Goal: Task Accomplishment & Management: Manage account settings

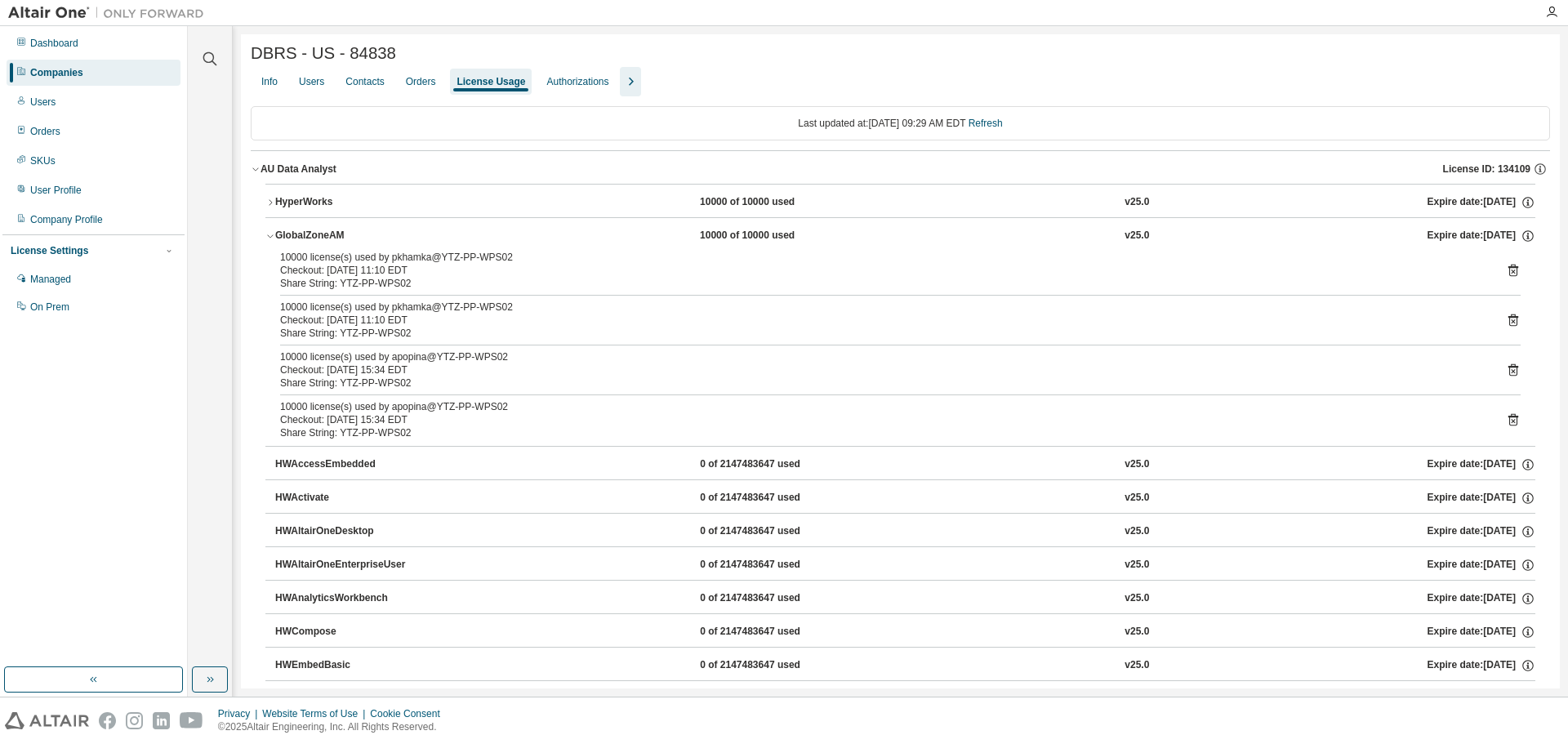
click at [298, 206] on div "HyperWorks" at bounding box center [348, 202] width 147 height 15
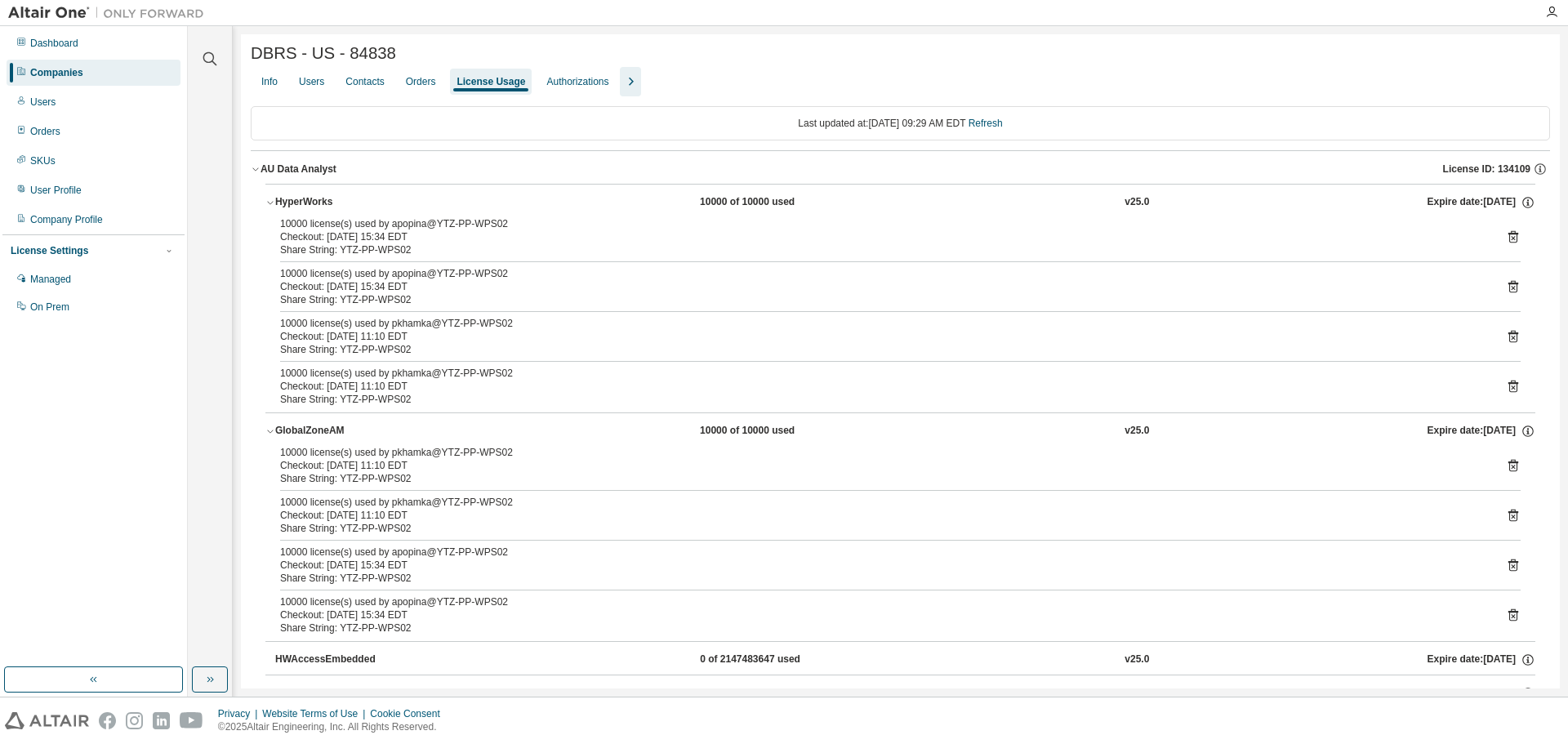
click at [265, 175] on div "AU Data Analyst" at bounding box center [298, 168] width 76 height 13
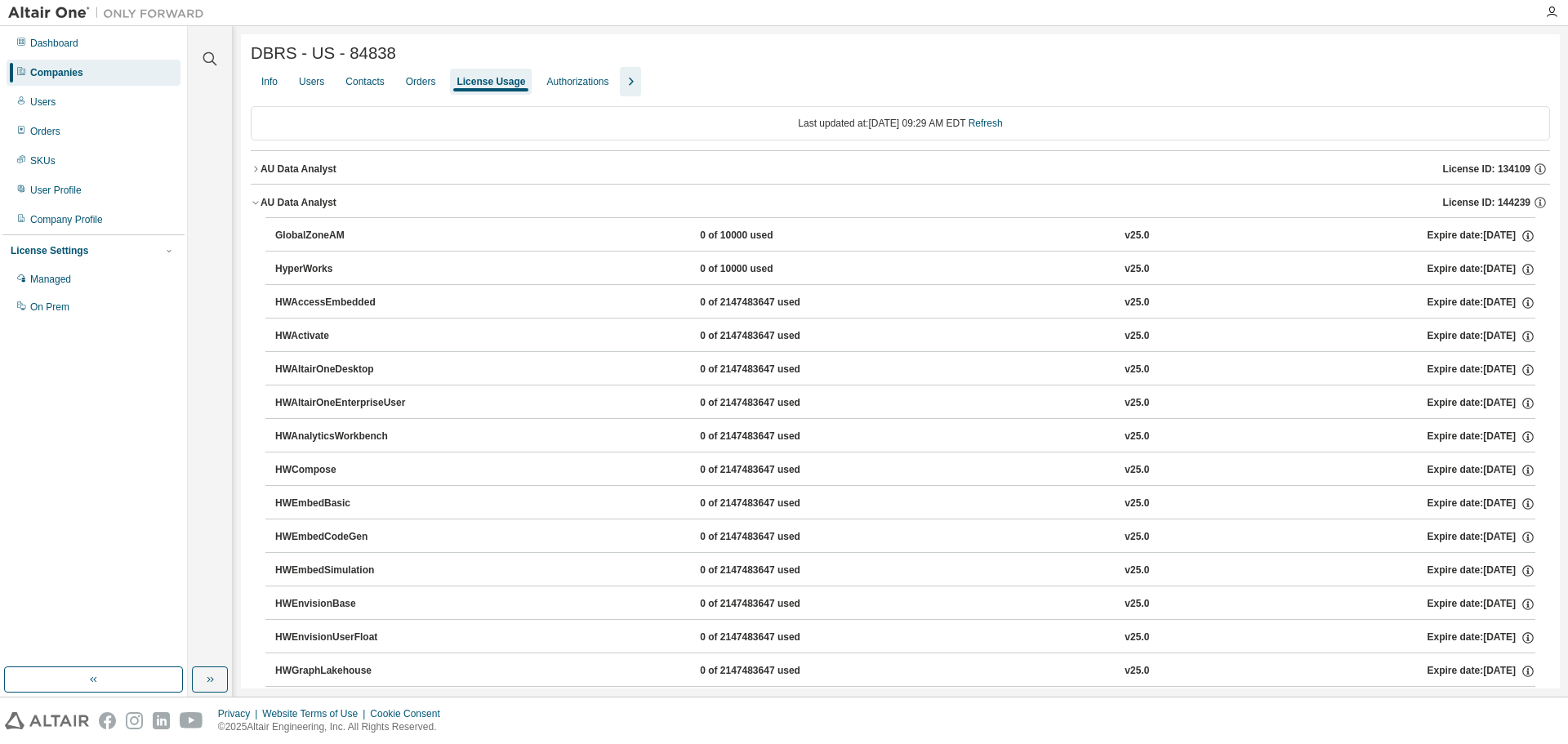
click at [273, 209] on div "AU Data Analyst" at bounding box center [298, 202] width 76 height 13
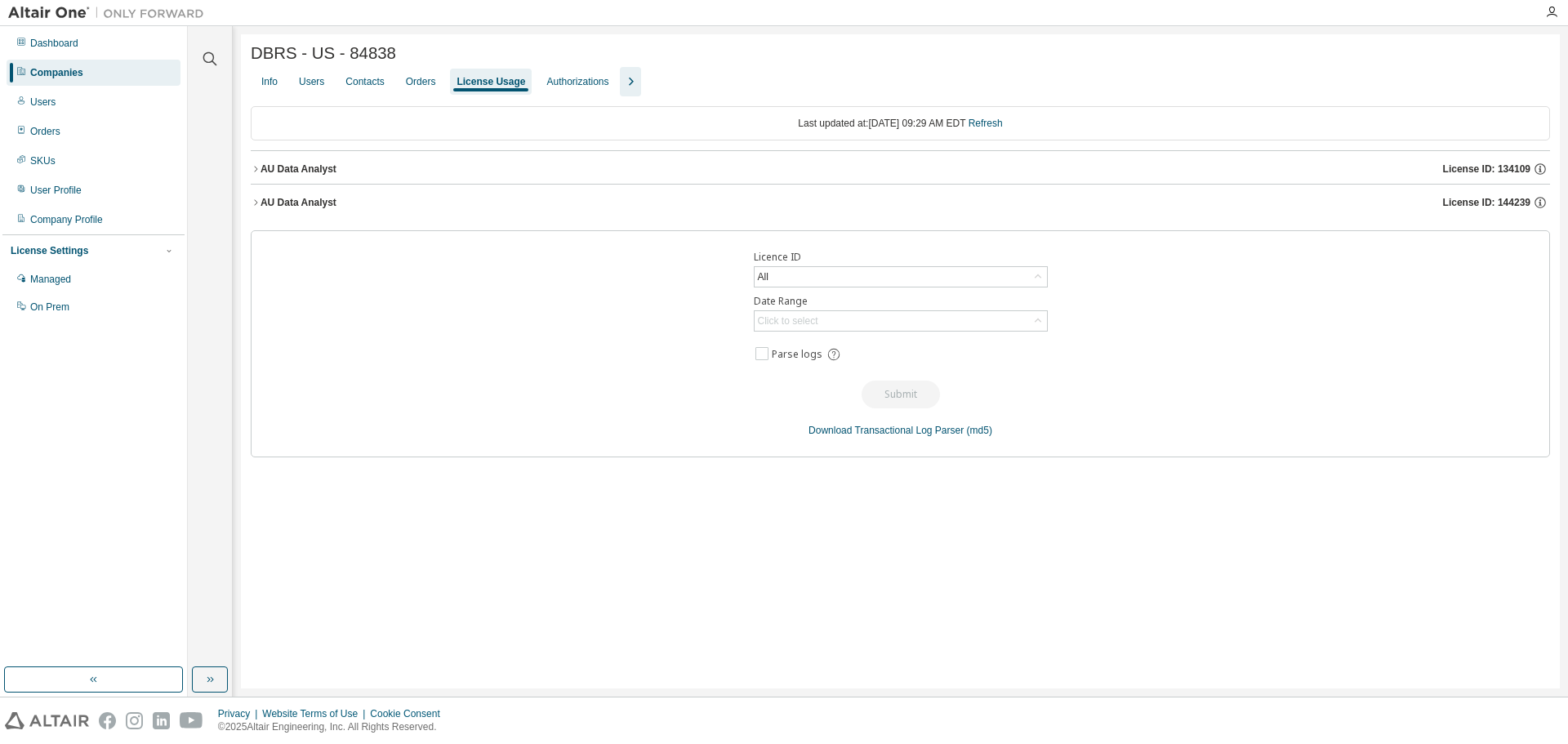
click at [272, 209] on div "AU Data Analyst" at bounding box center [298, 202] width 76 height 13
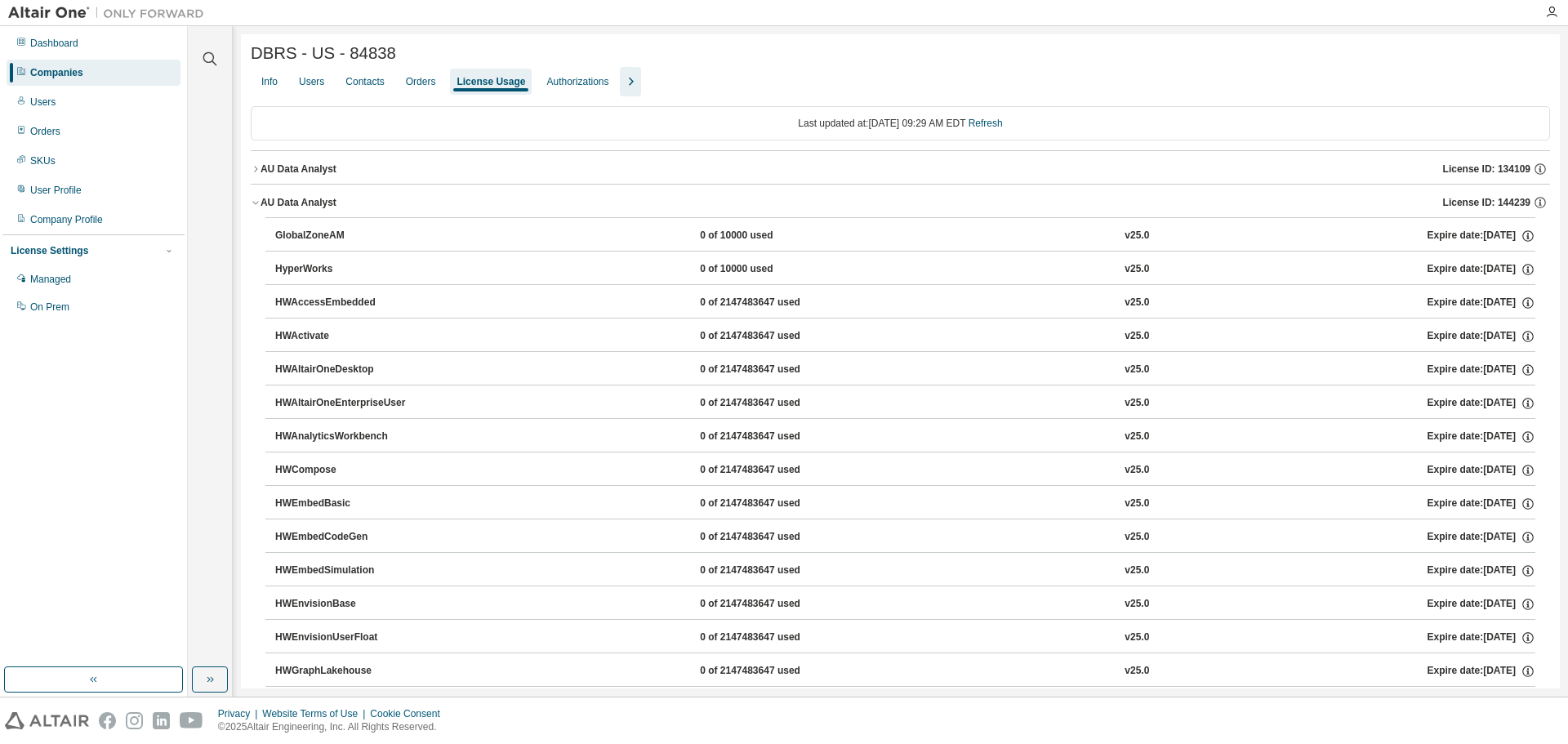
click at [268, 169] on div "AU Data Analyst" at bounding box center [298, 168] width 76 height 13
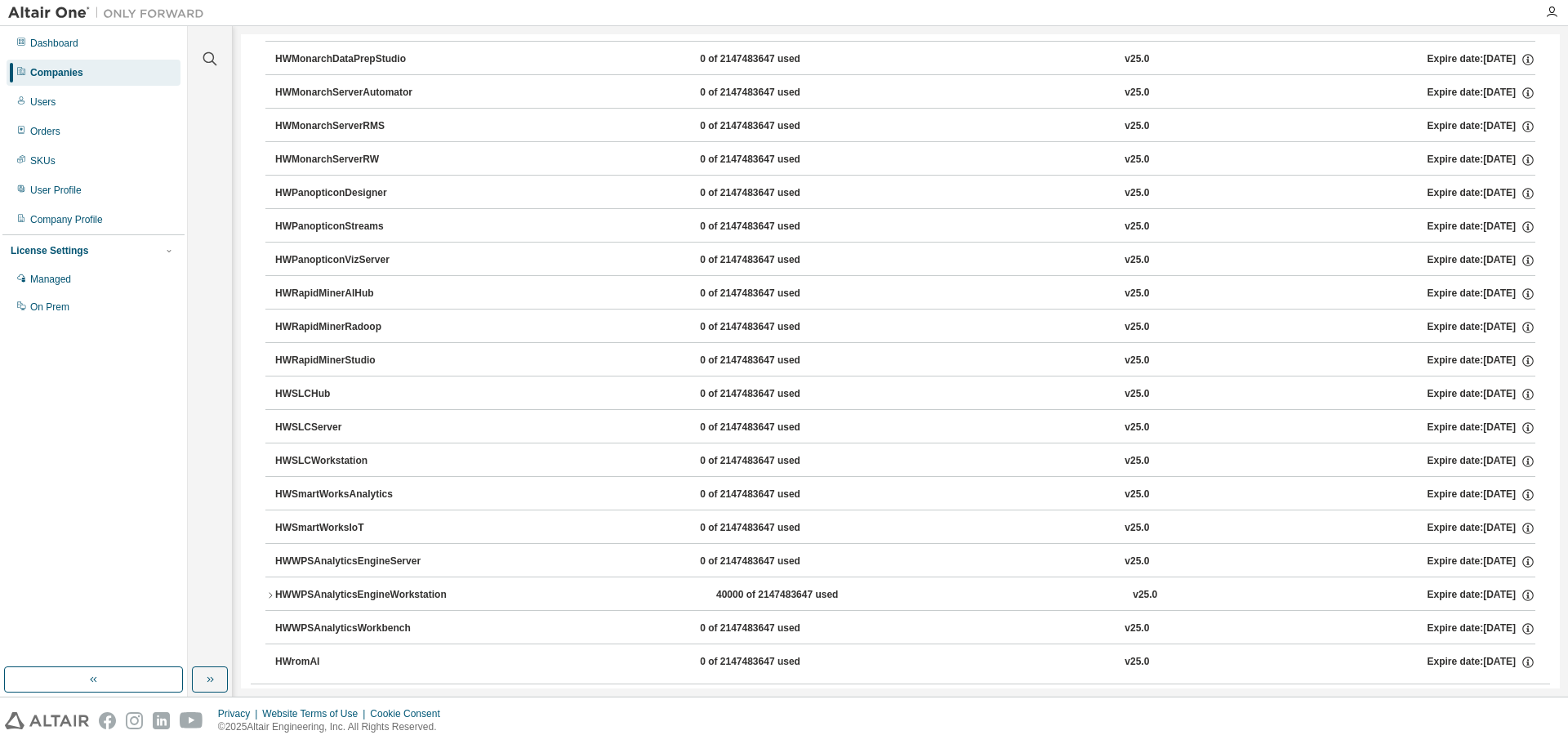
scroll to position [1388, 0]
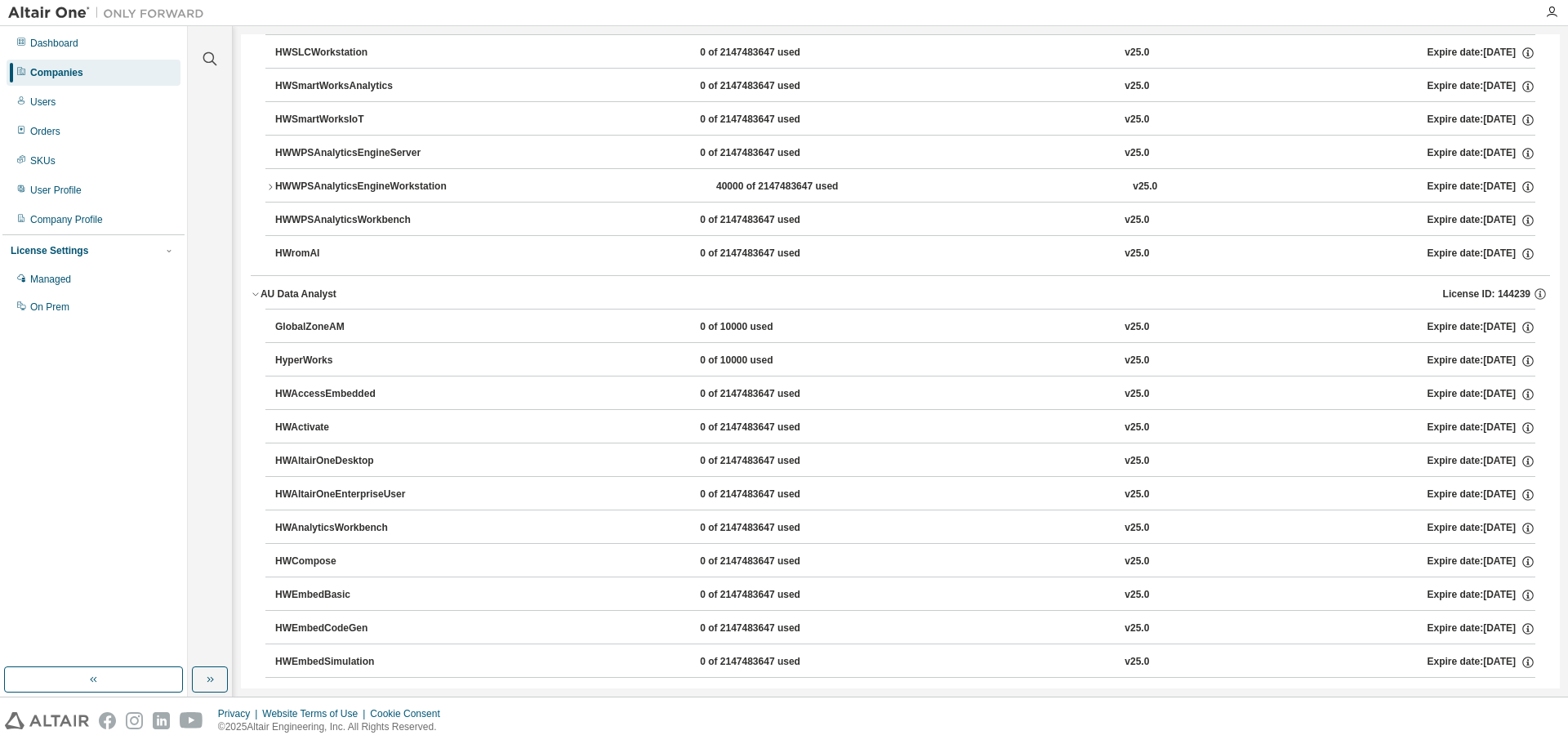
click at [327, 300] on div "AU Data Analyst" at bounding box center [298, 293] width 76 height 13
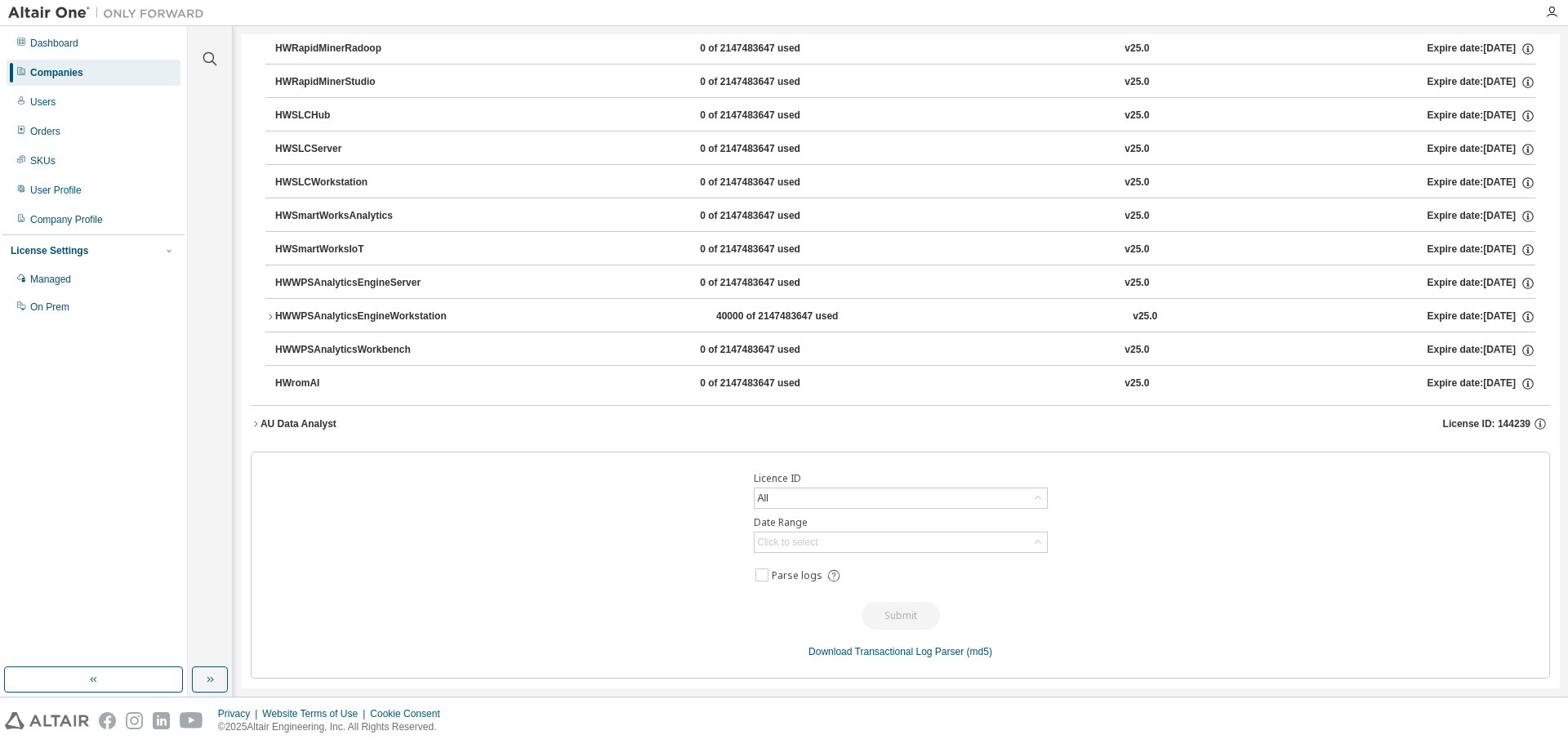
scroll to position [1261, 0]
click at [327, 317] on div "HWWPSAnalyticsEngineWorkstation" at bounding box center [360, 316] width 171 height 15
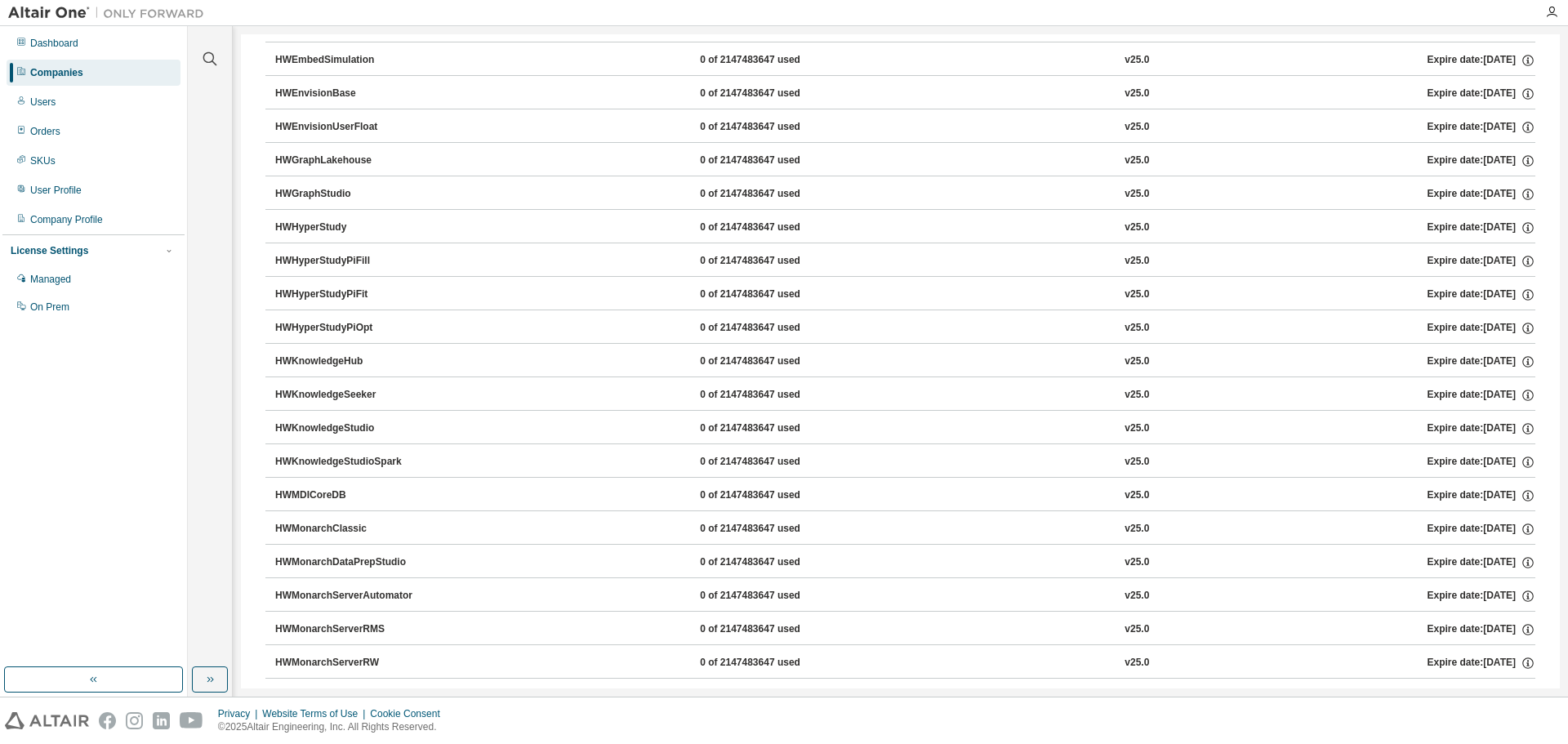
scroll to position [0, 0]
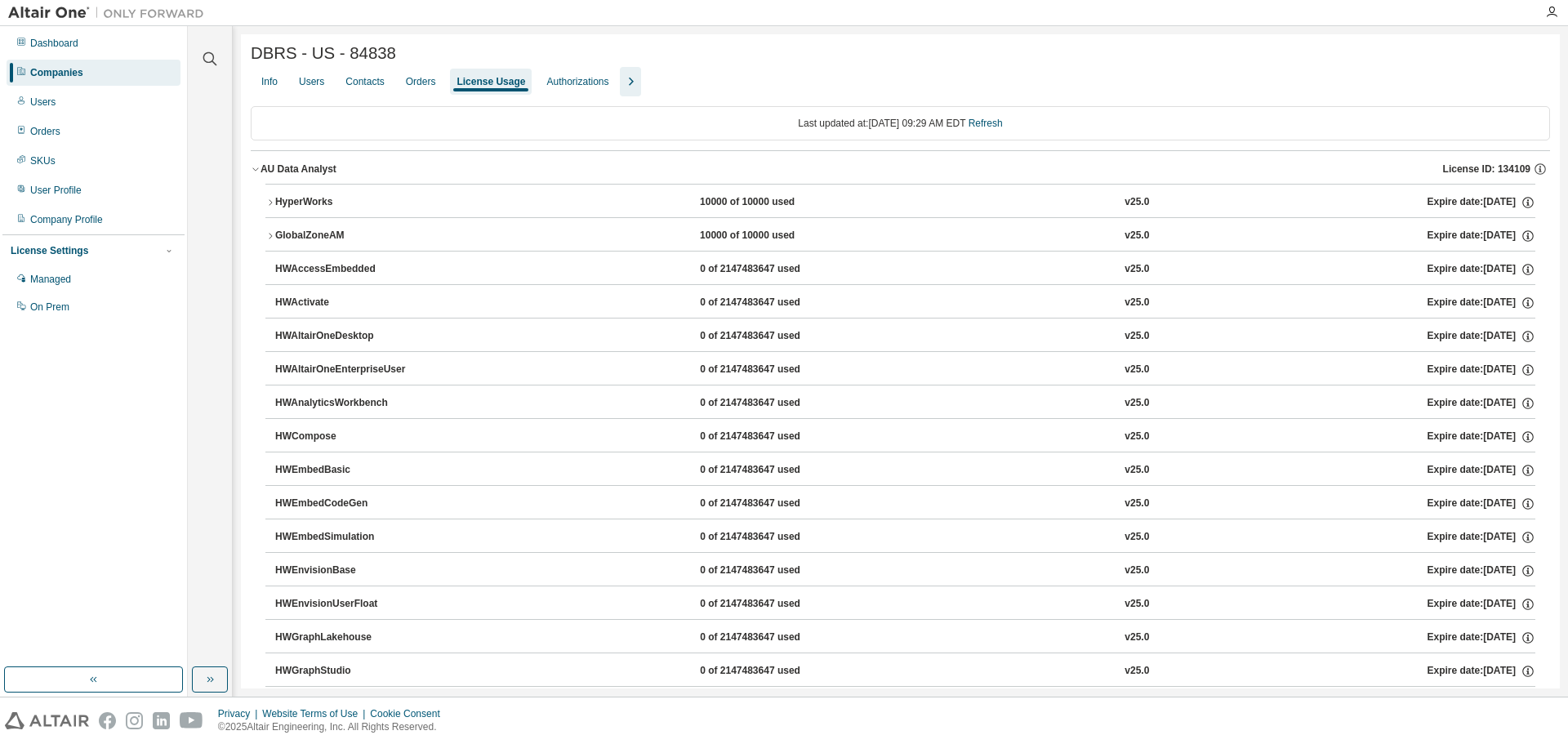
click at [267, 165] on div "AU Data Analyst License ID: 134109" at bounding box center [905, 168] width 1289 height 15
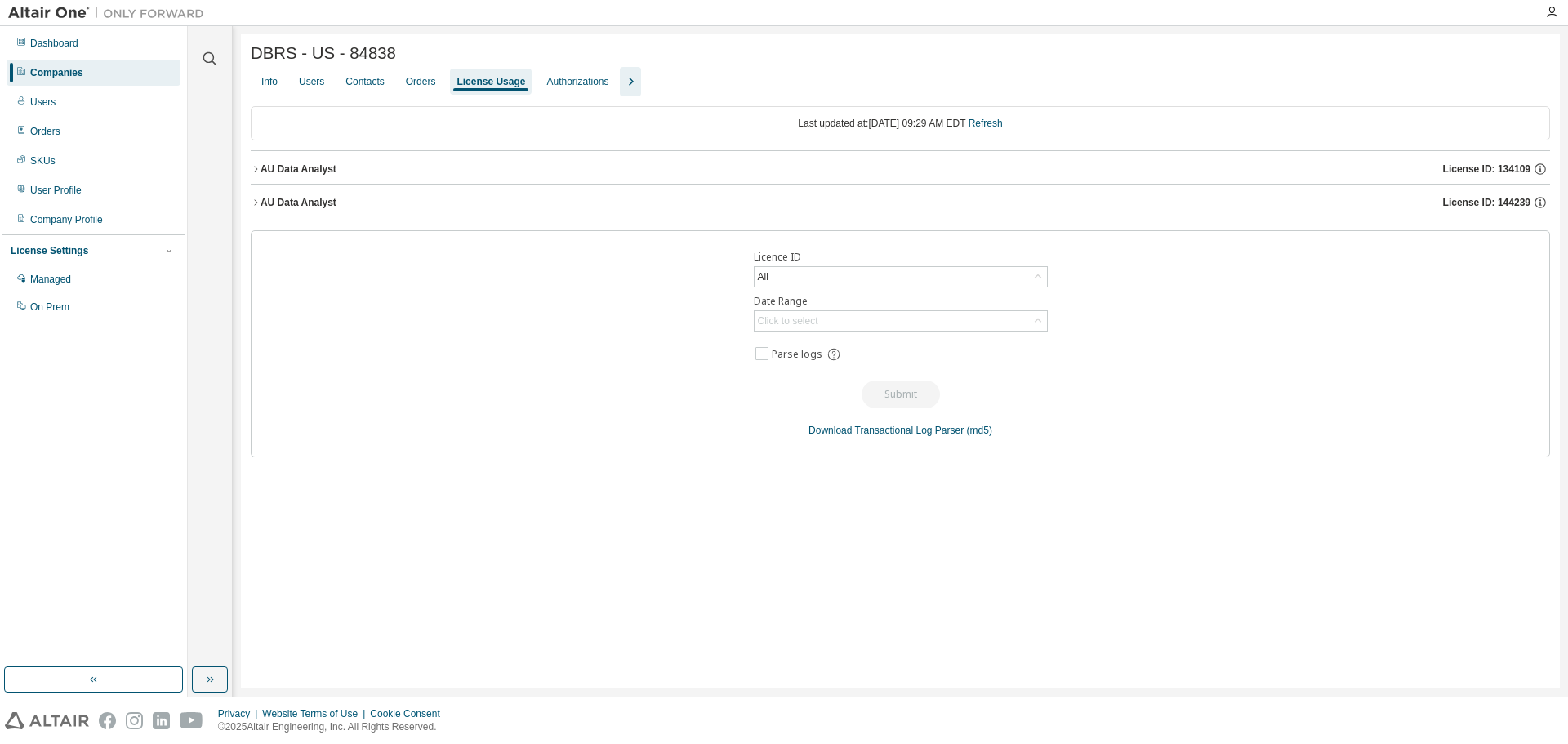
click at [280, 203] on div "AU Data Analyst" at bounding box center [298, 202] width 76 height 13
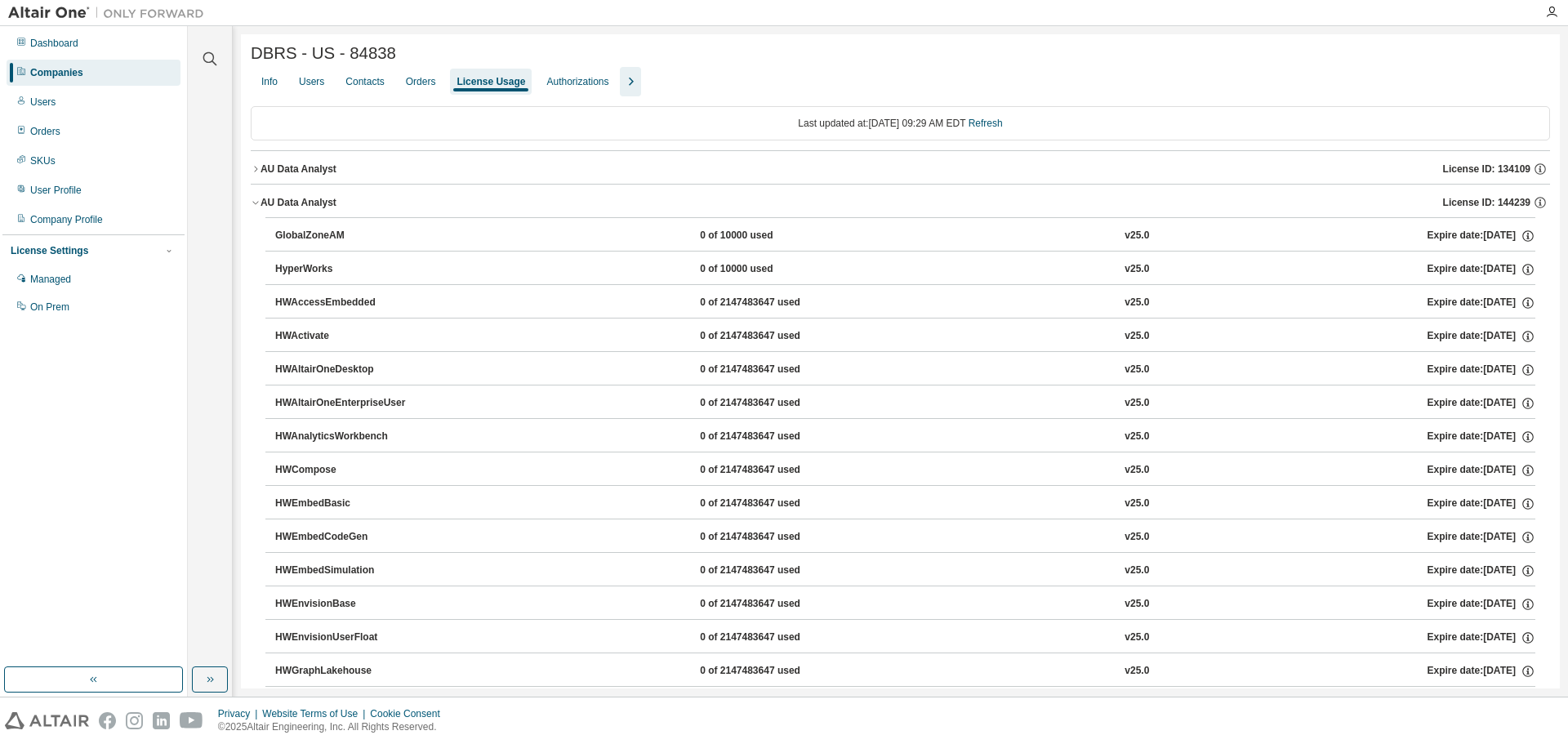
click at [279, 204] on div "AU Data Analyst" at bounding box center [298, 202] width 76 height 13
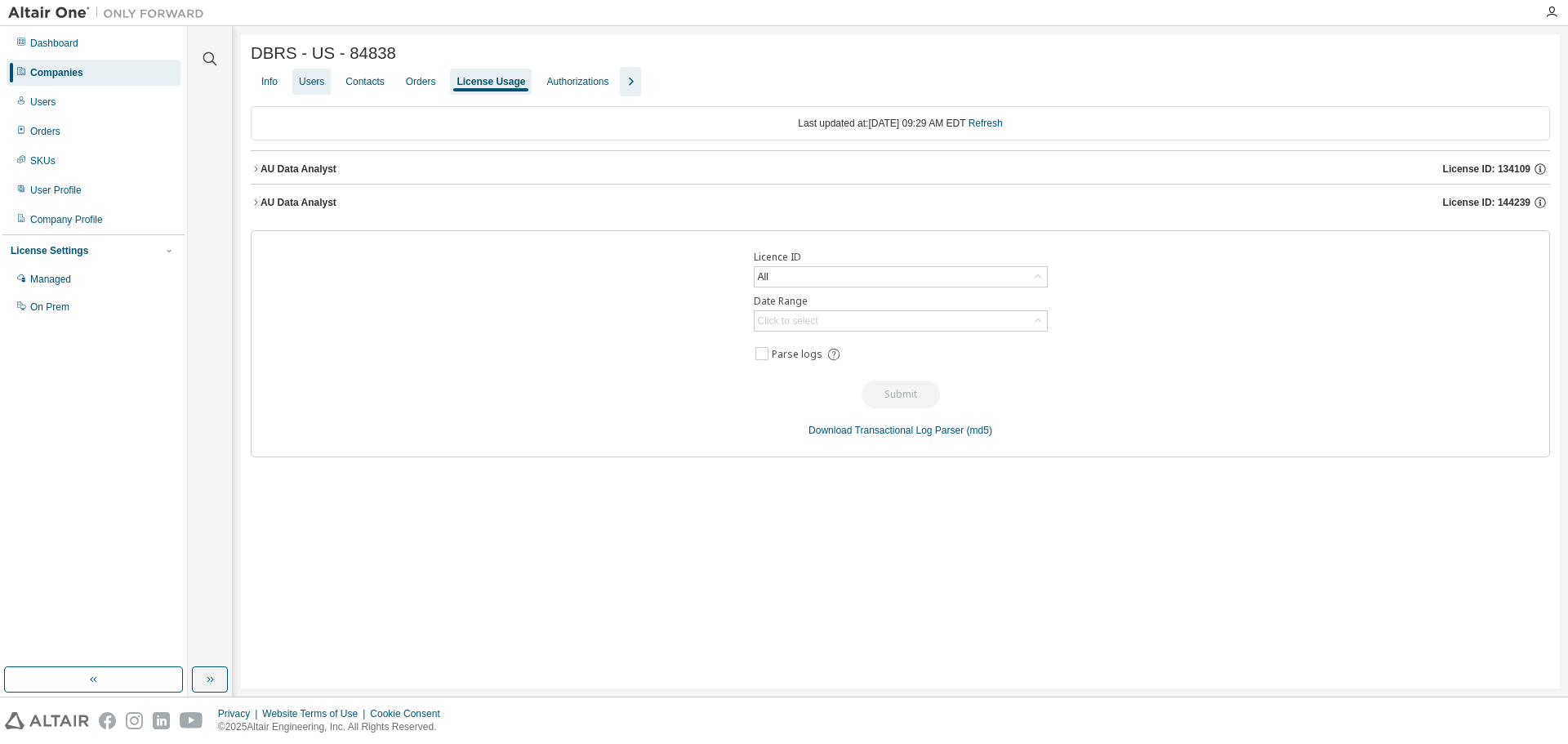
click at [303, 86] on div "Users" at bounding box center [311, 82] width 25 height 13
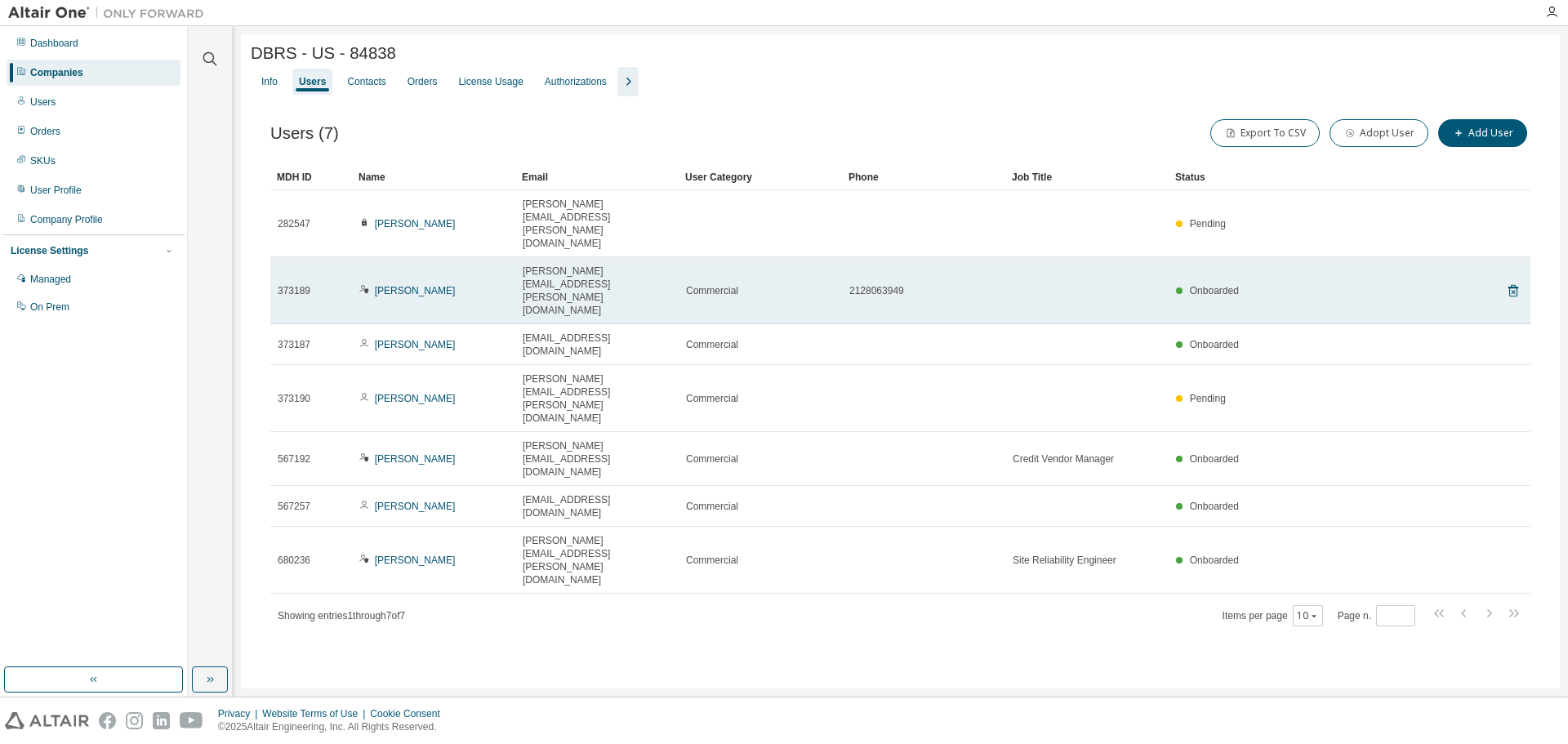
click at [419, 257] on td "[PERSON_NAME]" at bounding box center [433, 290] width 163 height 67
click at [419, 285] on link "[PERSON_NAME]" at bounding box center [415, 290] width 81 height 11
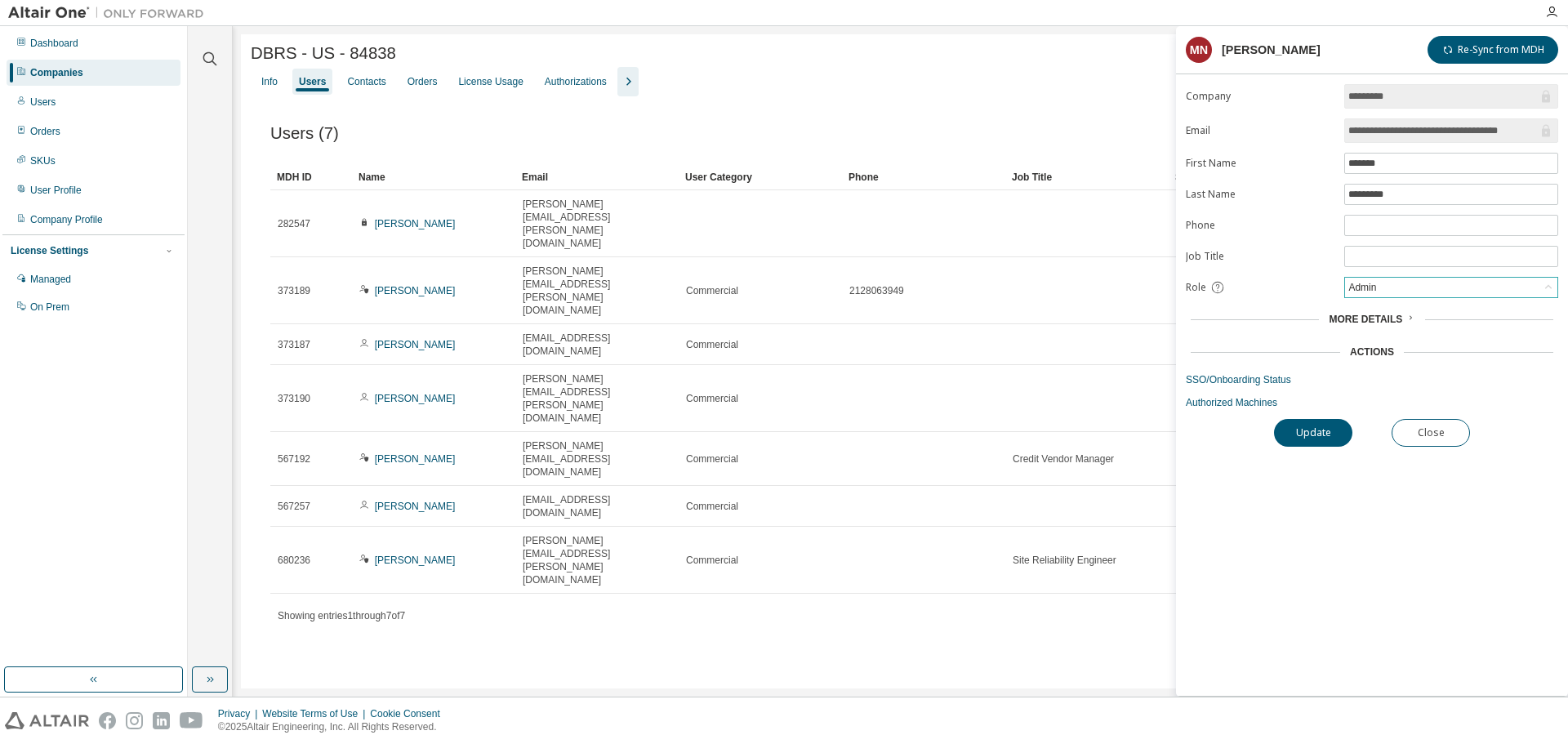
click at [1384, 291] on div "Admin" at bounding box center [1451, 287] width 213 height 20
drag, startPoint x: 1377, startPoint y: 331, endPoint x: 1381, endPoint y: 403, distance: 72.1
click at [1376, 331] on li "Owner" at bounding box center [1450, 330] width 209 height 21
click at [1307, 439] on button "Update" at bounding box center [1313, 432] width 78 height 28
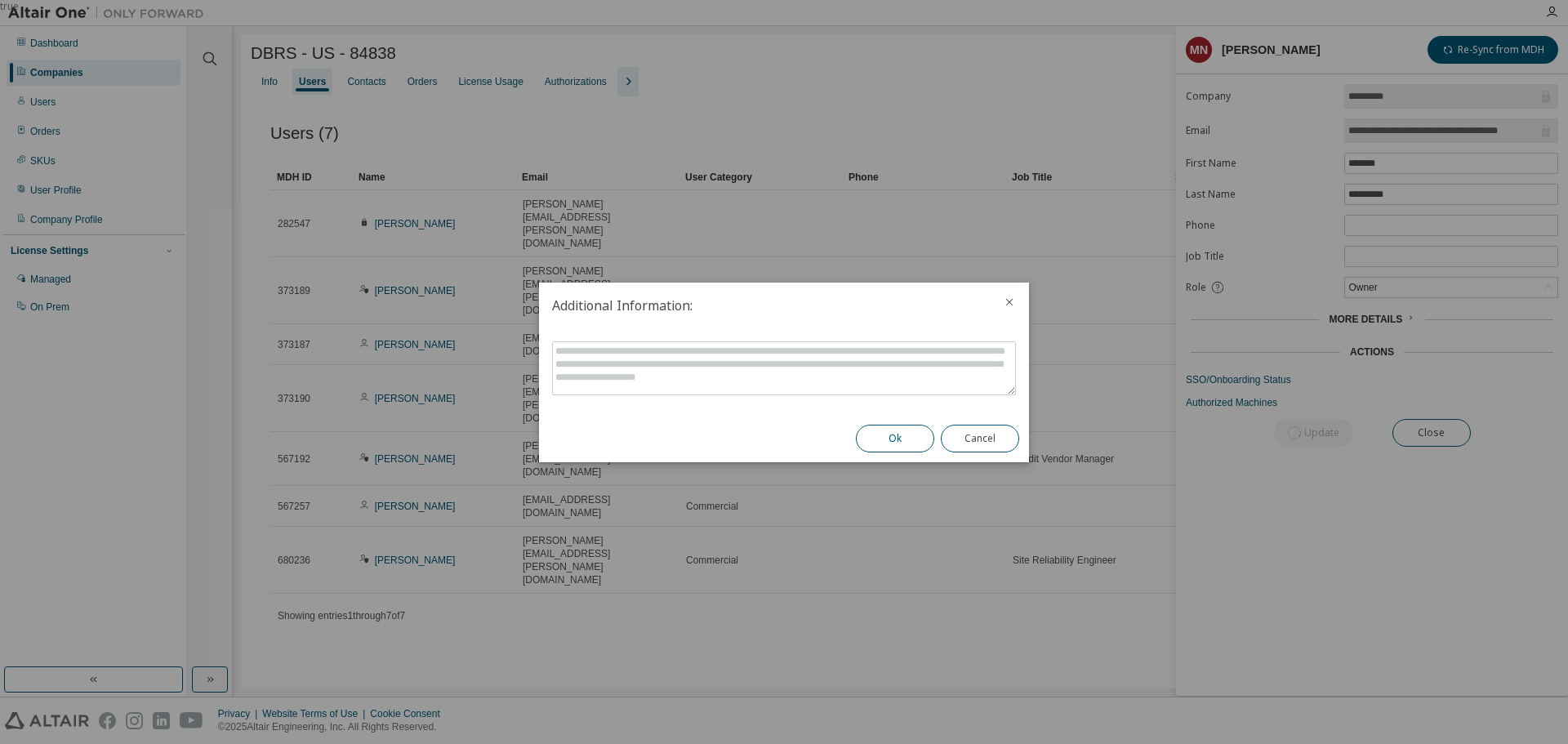
click at [902, 440] on button "Ok" at bounding box center [895, 438] width 78 height 28
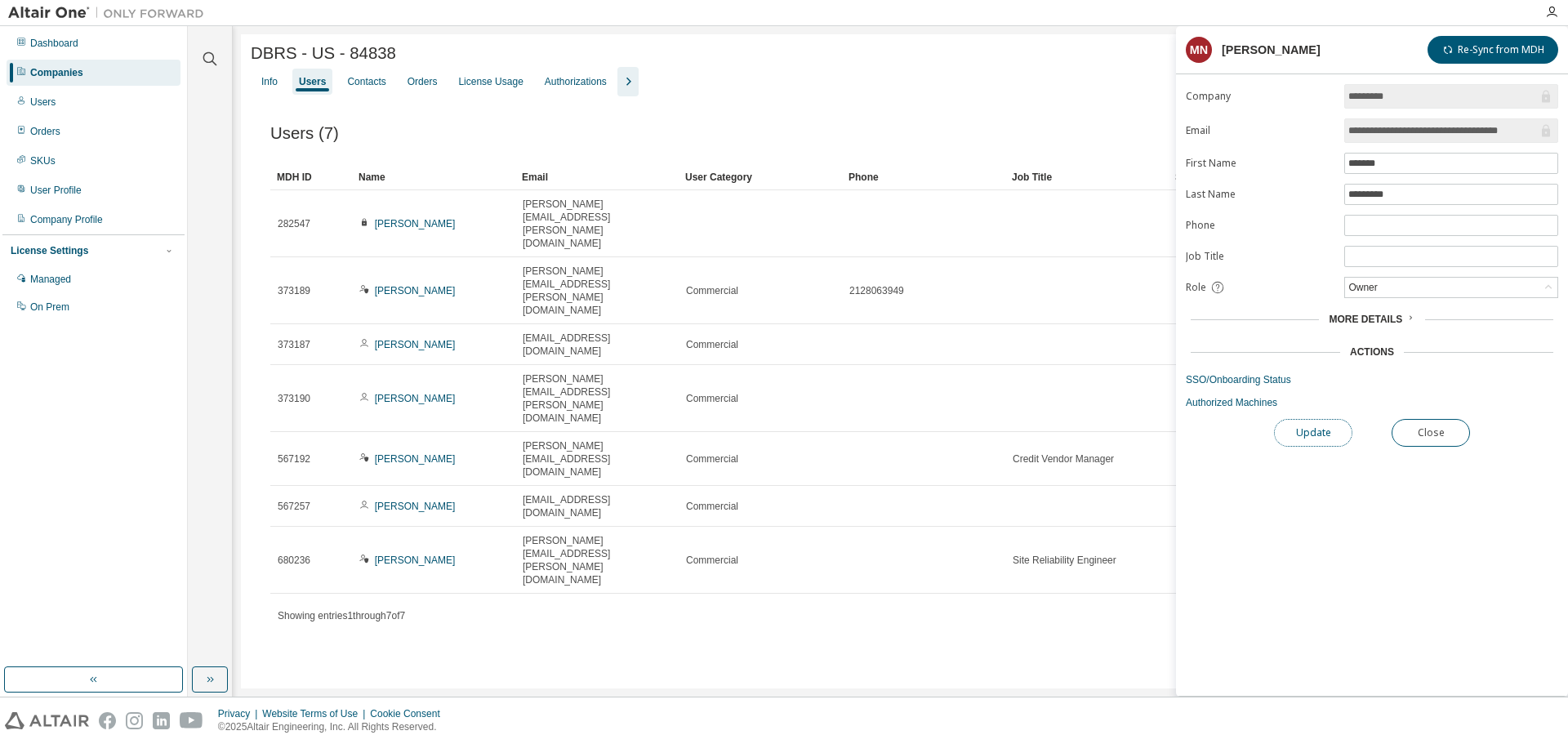
click at [1308, 436] on button "Update" at bounding box center [1313, 432] width 78 height 28
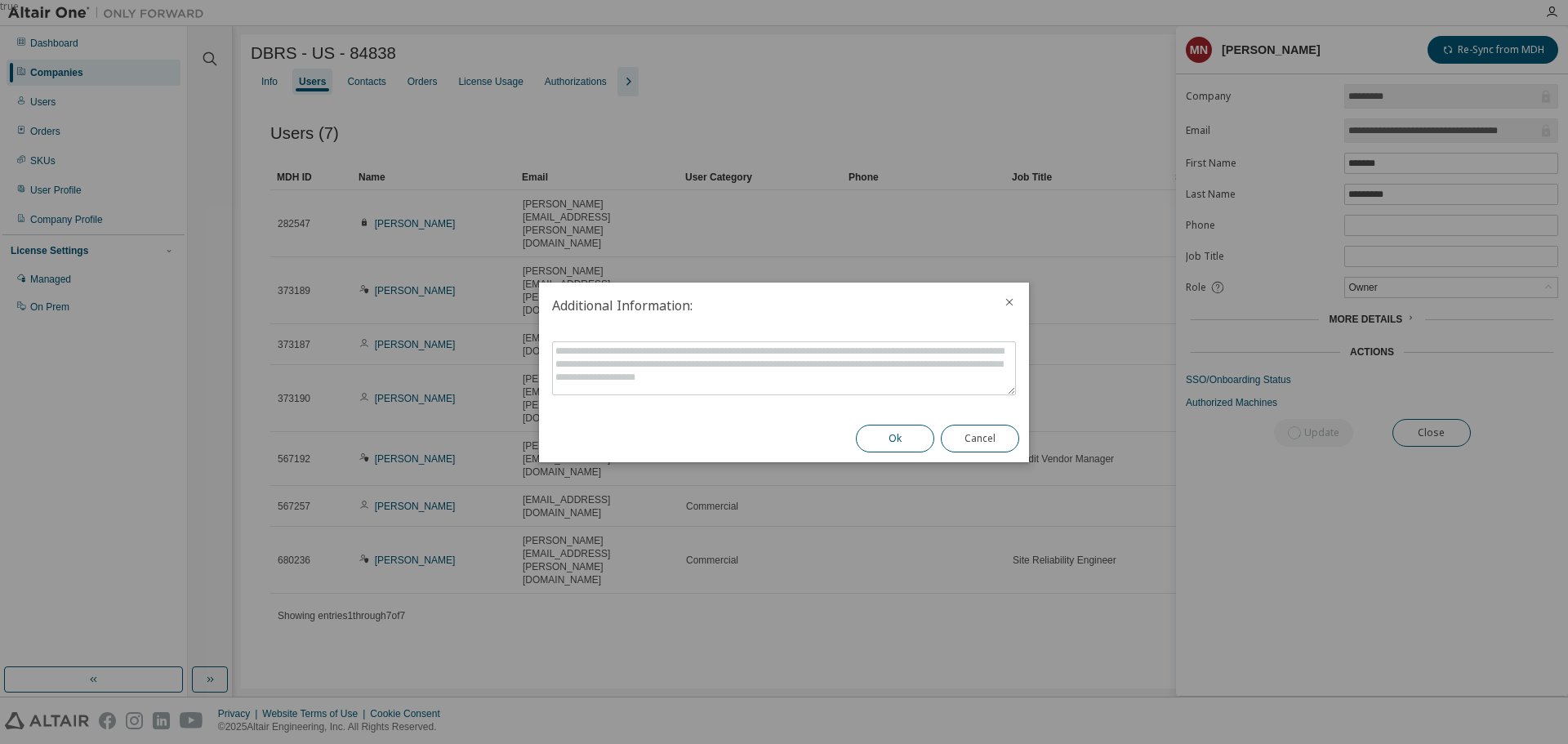
click at [904, 445] on button "Ok" at bounding box center [895, 438] width 78 height 28
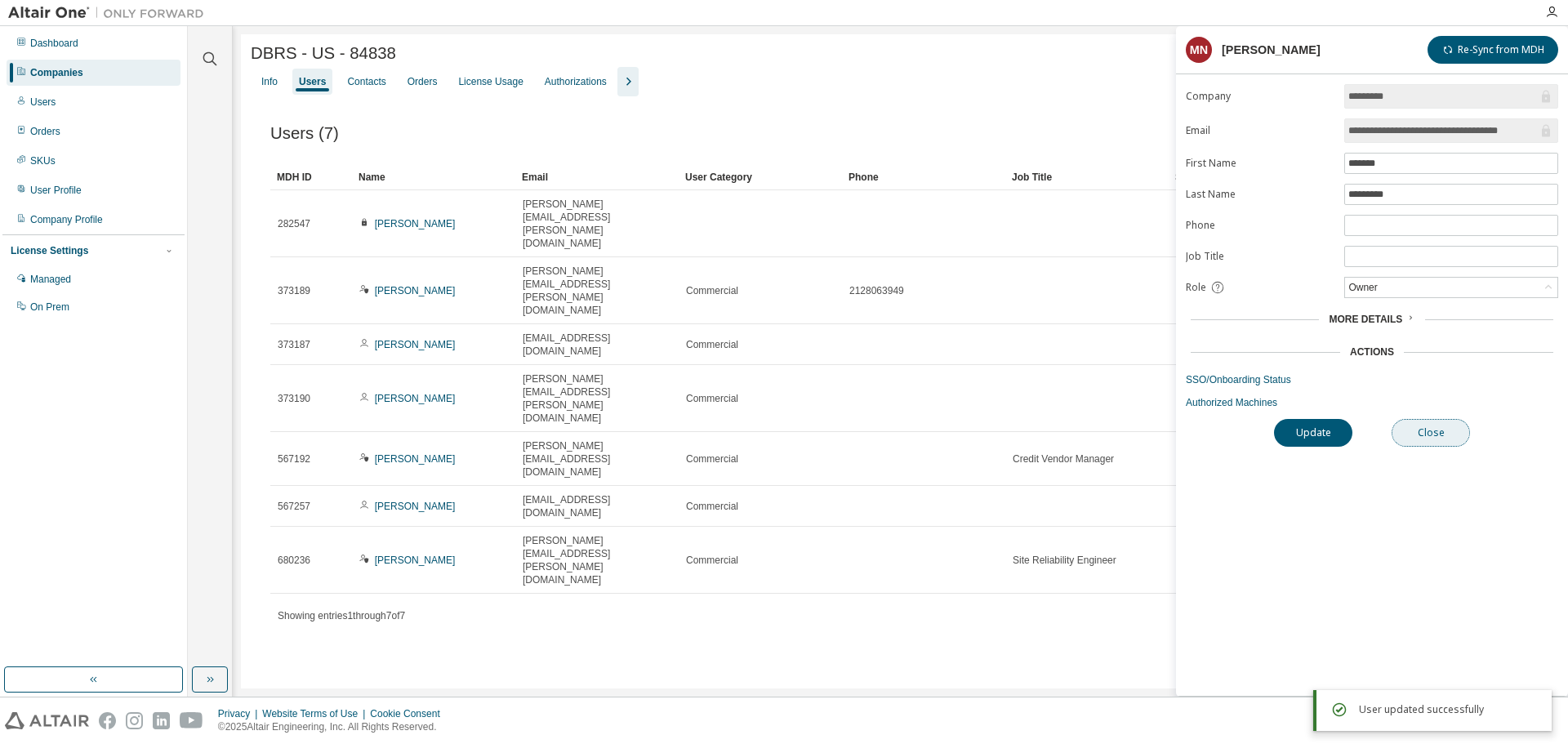
click at [1437, 438] on button "Close" at bounding box center [1431, 432] width 78 height 28
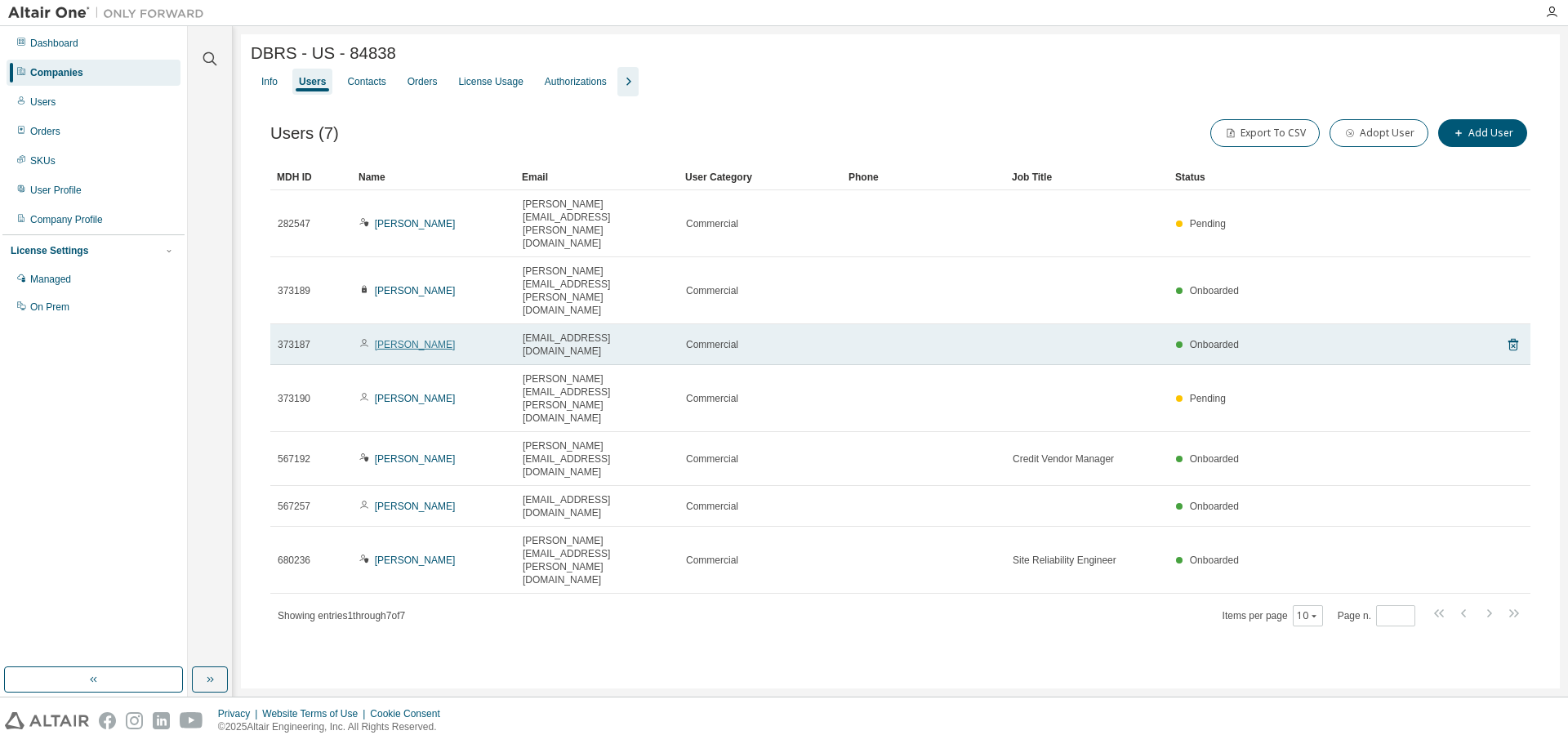
click at [404, 339] on link "[PERSON_NAME]" at bounding box center [415, 344] width 81 height 11
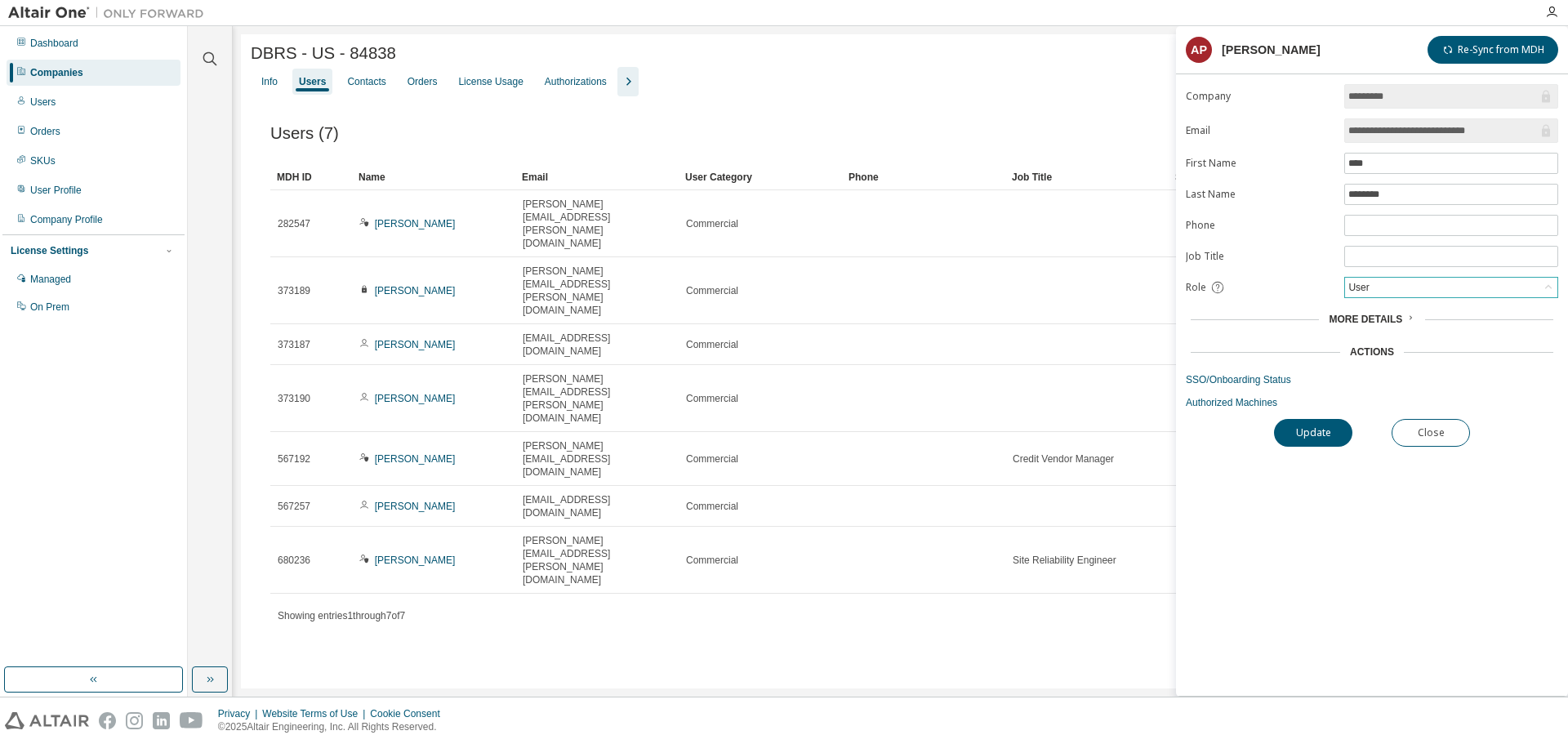
click at [1365, 281] on div "User" at bounding box center [1358, 287] width 25 height 18
click at [1370, 347] on li "User" at bounding box center [1450, 351] width 209 height 21
click at [1371, 294] on div "User" at bounding box center [1451, 287] width 213 height 20
click at [1376, 314] on li "Admin" at bounding box center [1450, 308] width 209 height 21
click at [1303, 427] on button "Update" at bounding box center [1313, 432] width 78 height 28
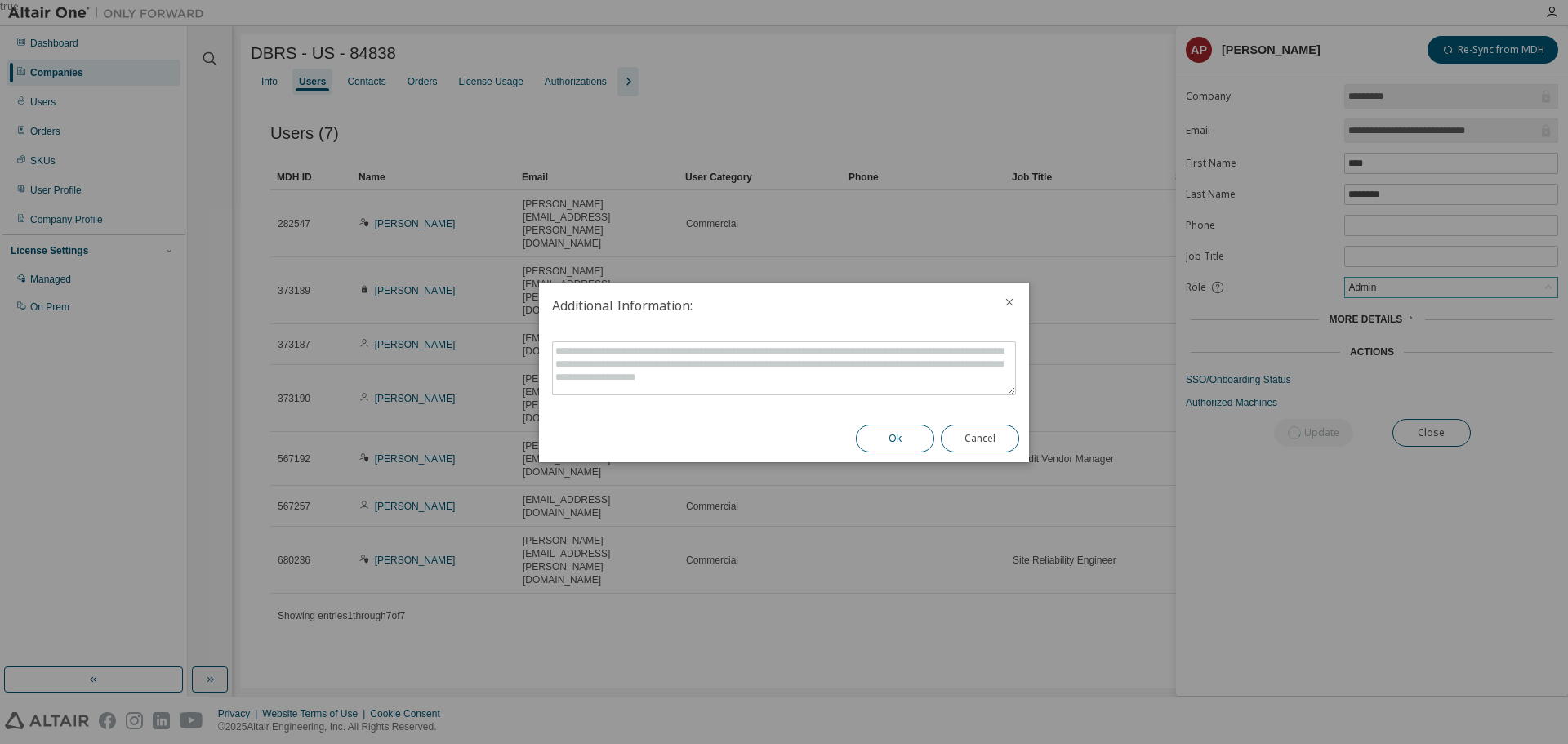
click at [906, 435] on button "Ok" at bounding box center [895, 438] width 78 height 28
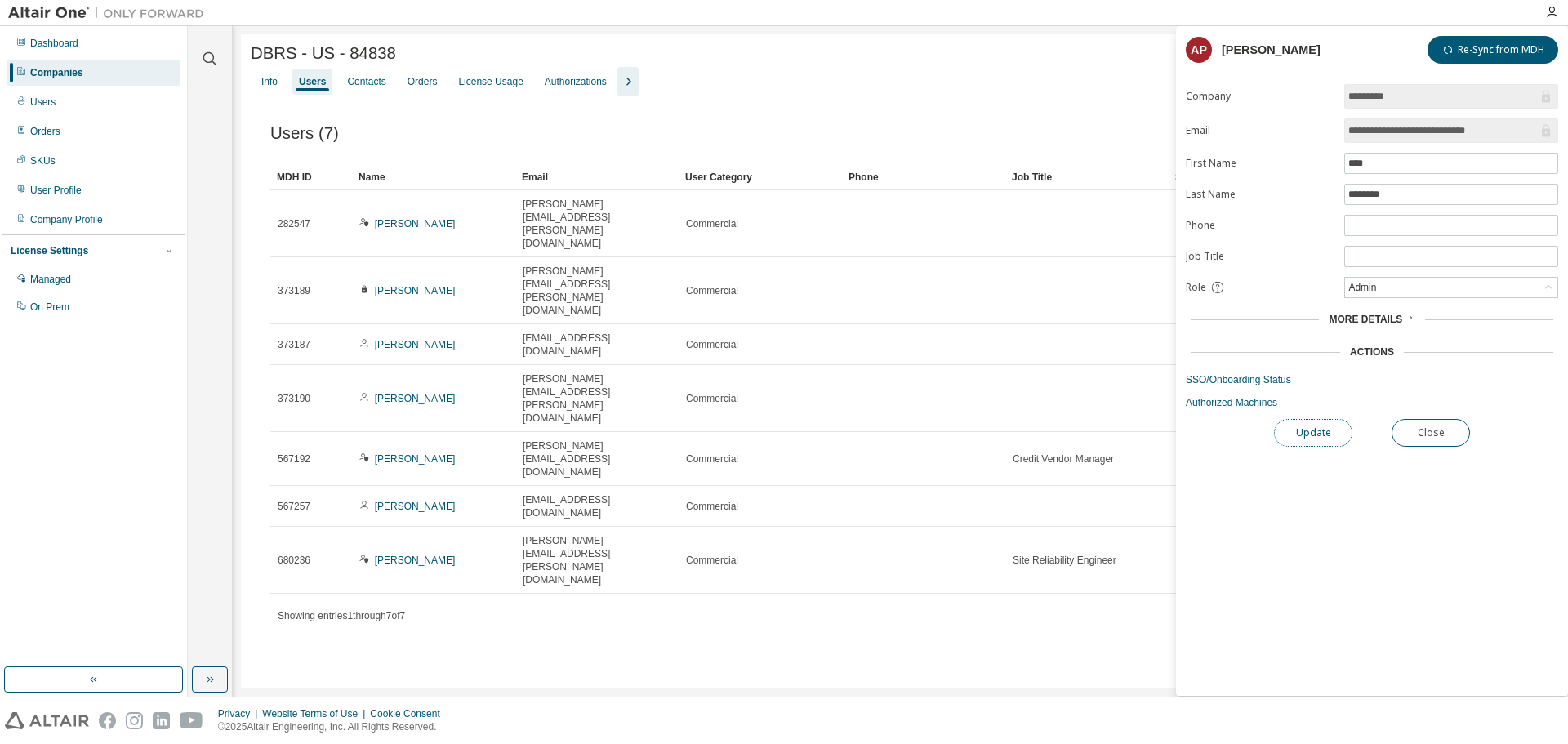
click at [1310, 438] on button "Update" at bounding box center [1313, 432] width 78 height 28
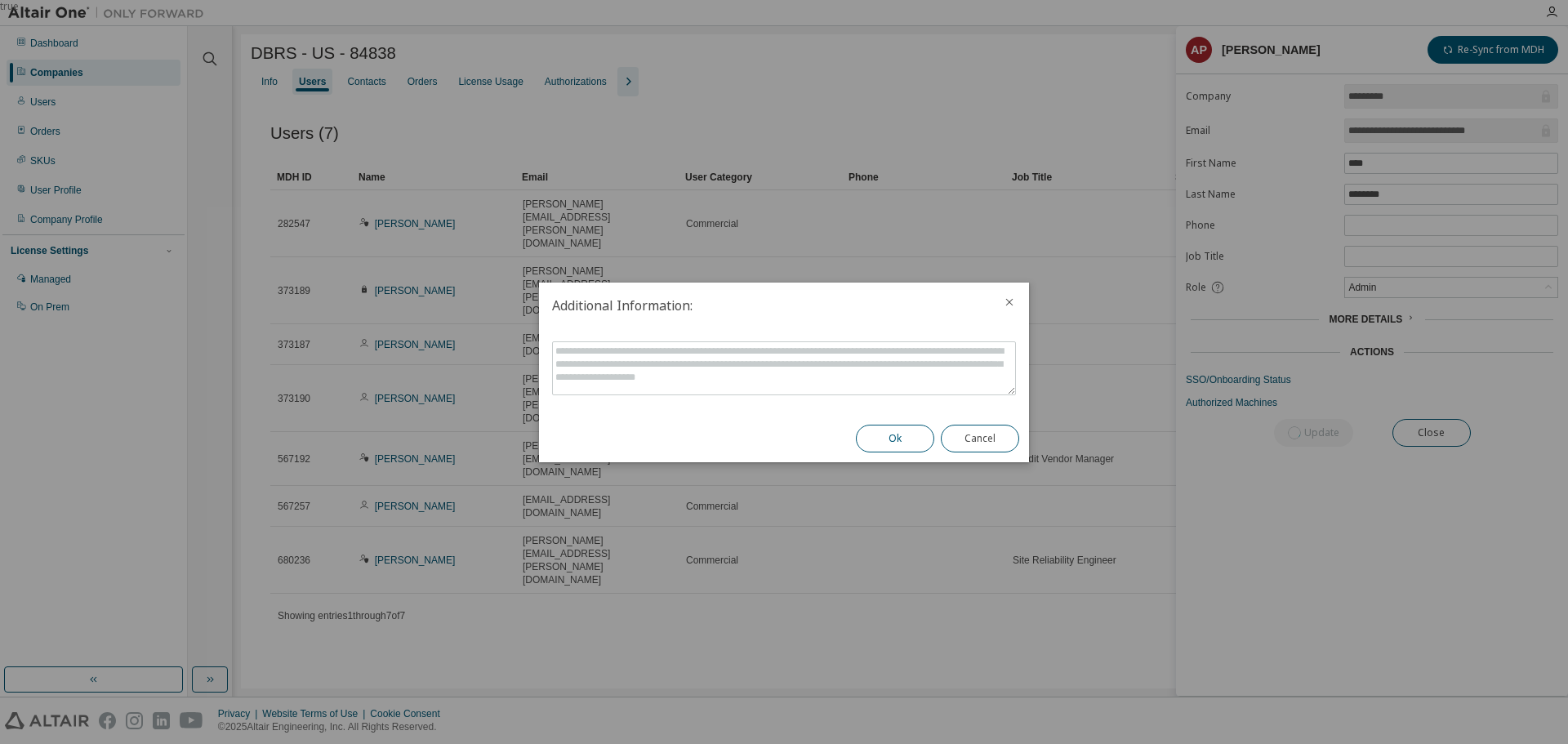
click at [910, 438] on button "Ok" at bounding box center [895, 438] width 78 height 28
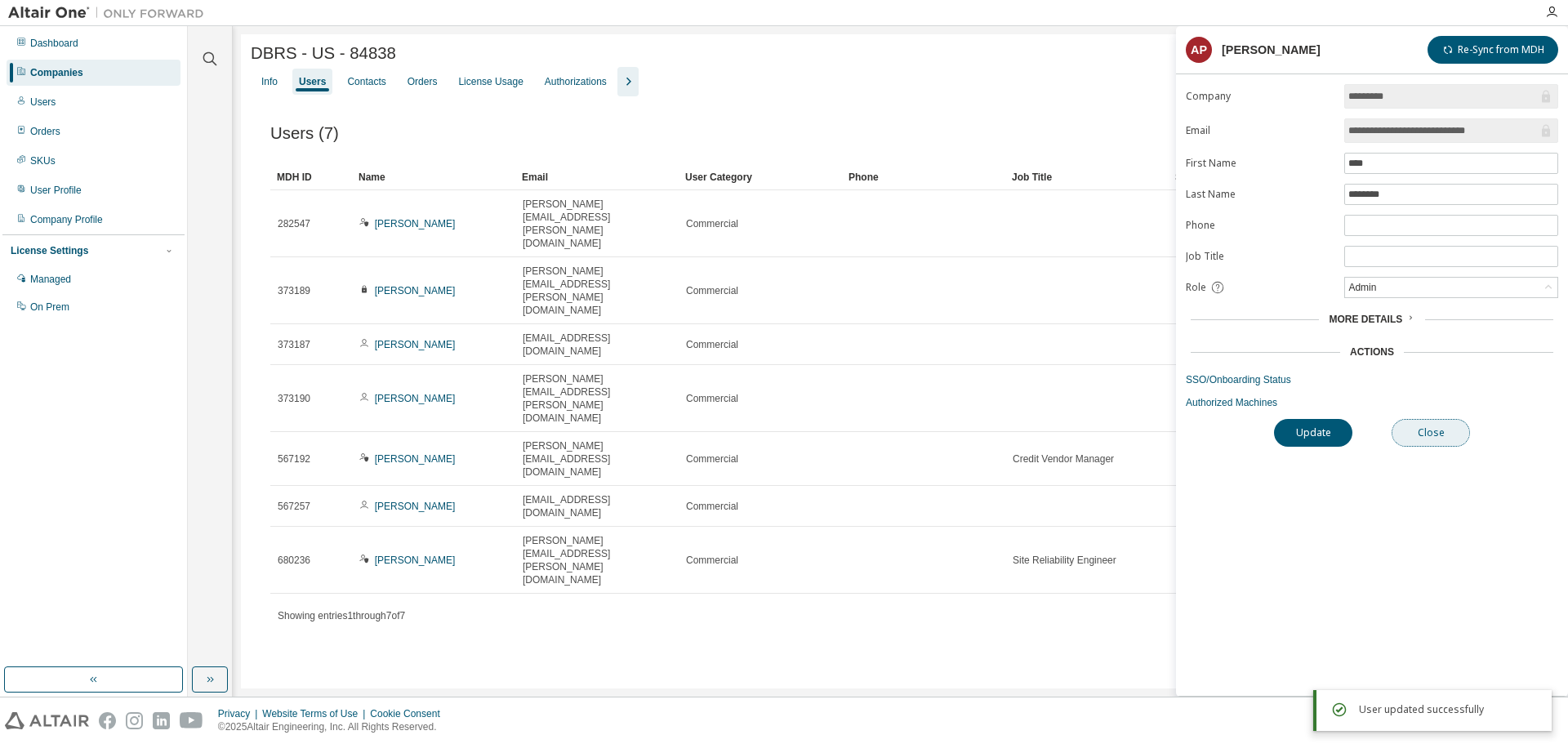
click at [1423, 439] on button "Close" at bounding box center [1431, 432] width 78 height 28
